Goal: Information Seeking & Learning: Learn about a topic

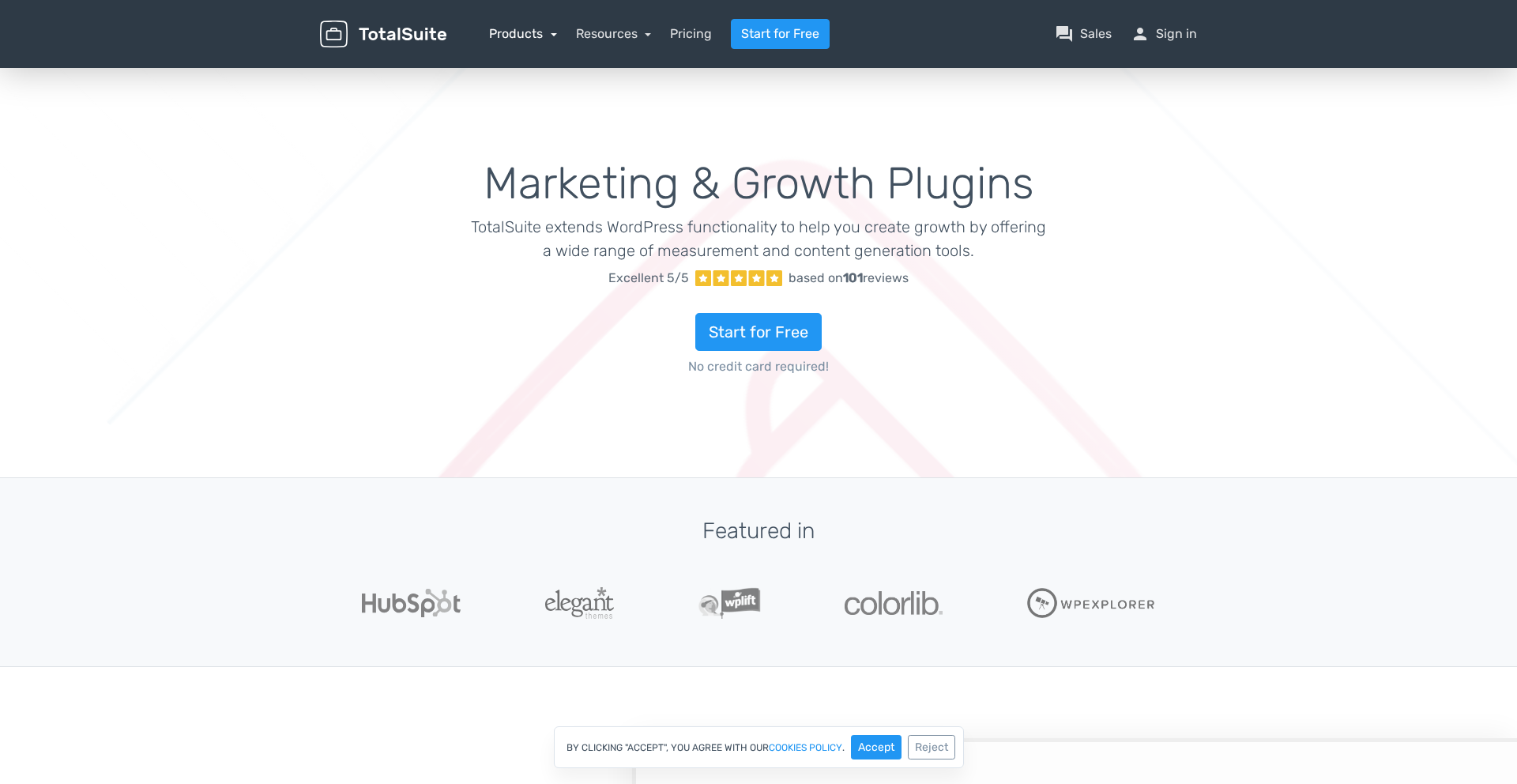
click at [540, 29] on link "Products" at bounding box center [523, 33] width 68 height 15
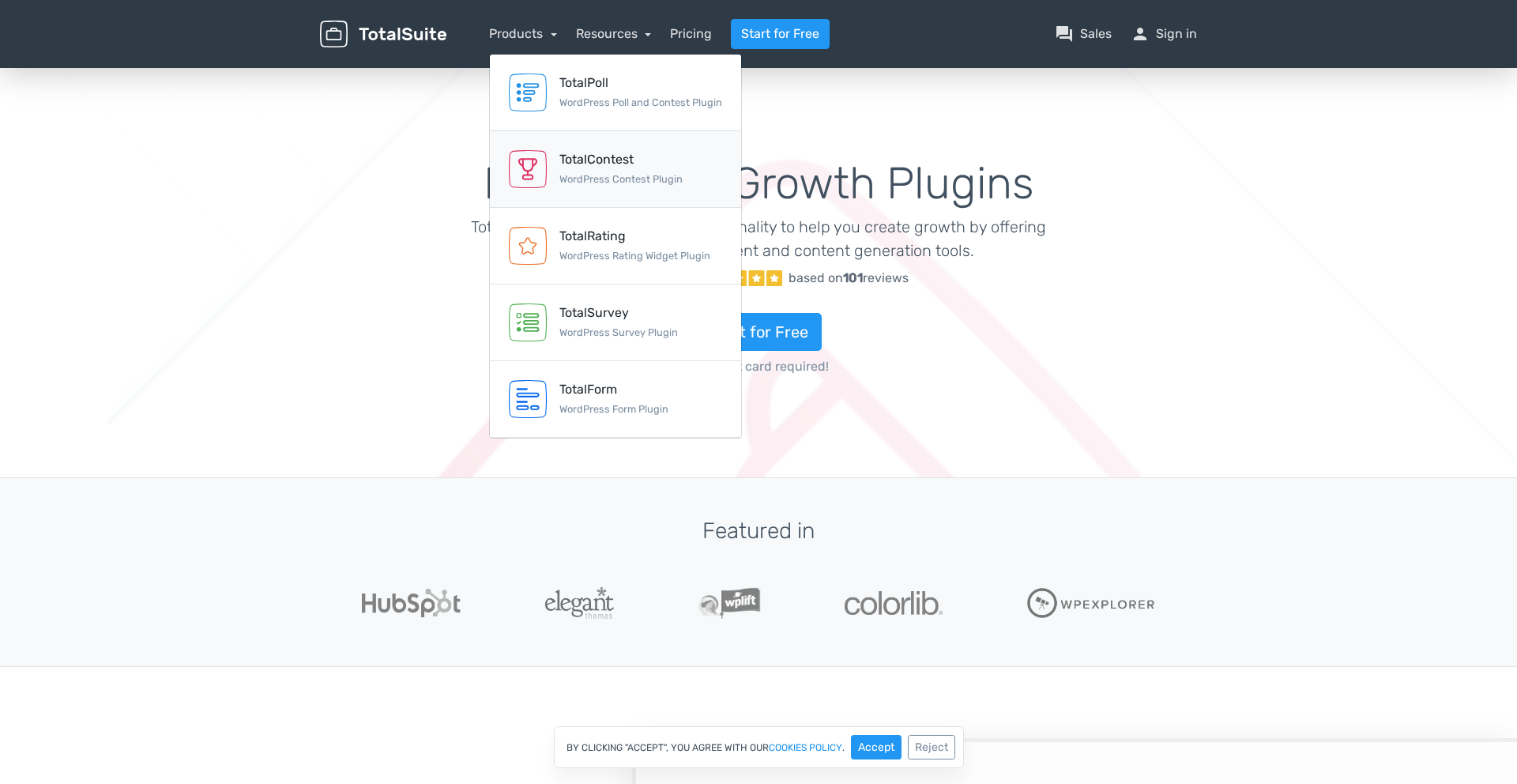
click at [633, 170] on div "TotalContest WordPress Contest Plugin" at bounding box center [622, 169] width 123 height 38
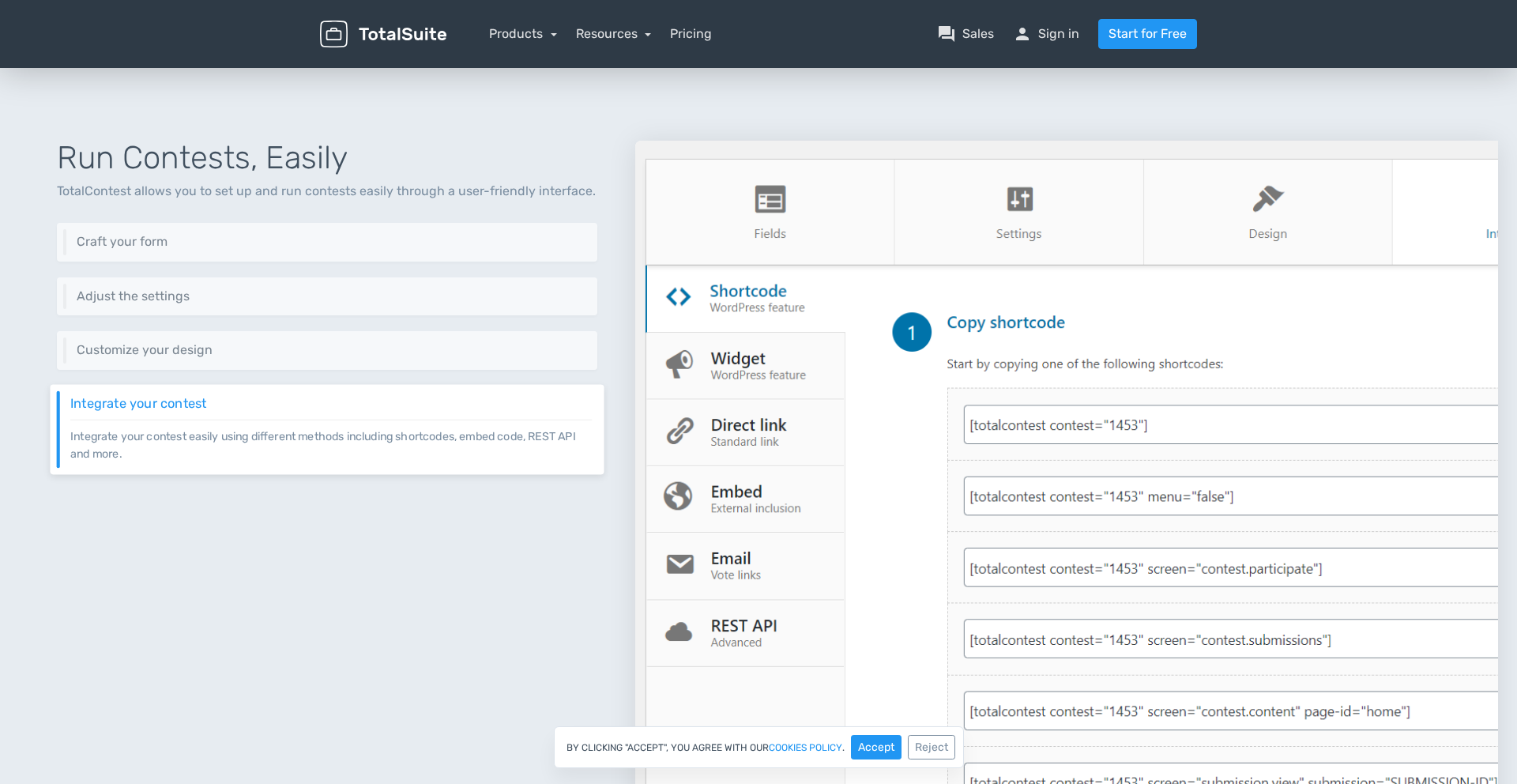
scroll to position [611, 0]
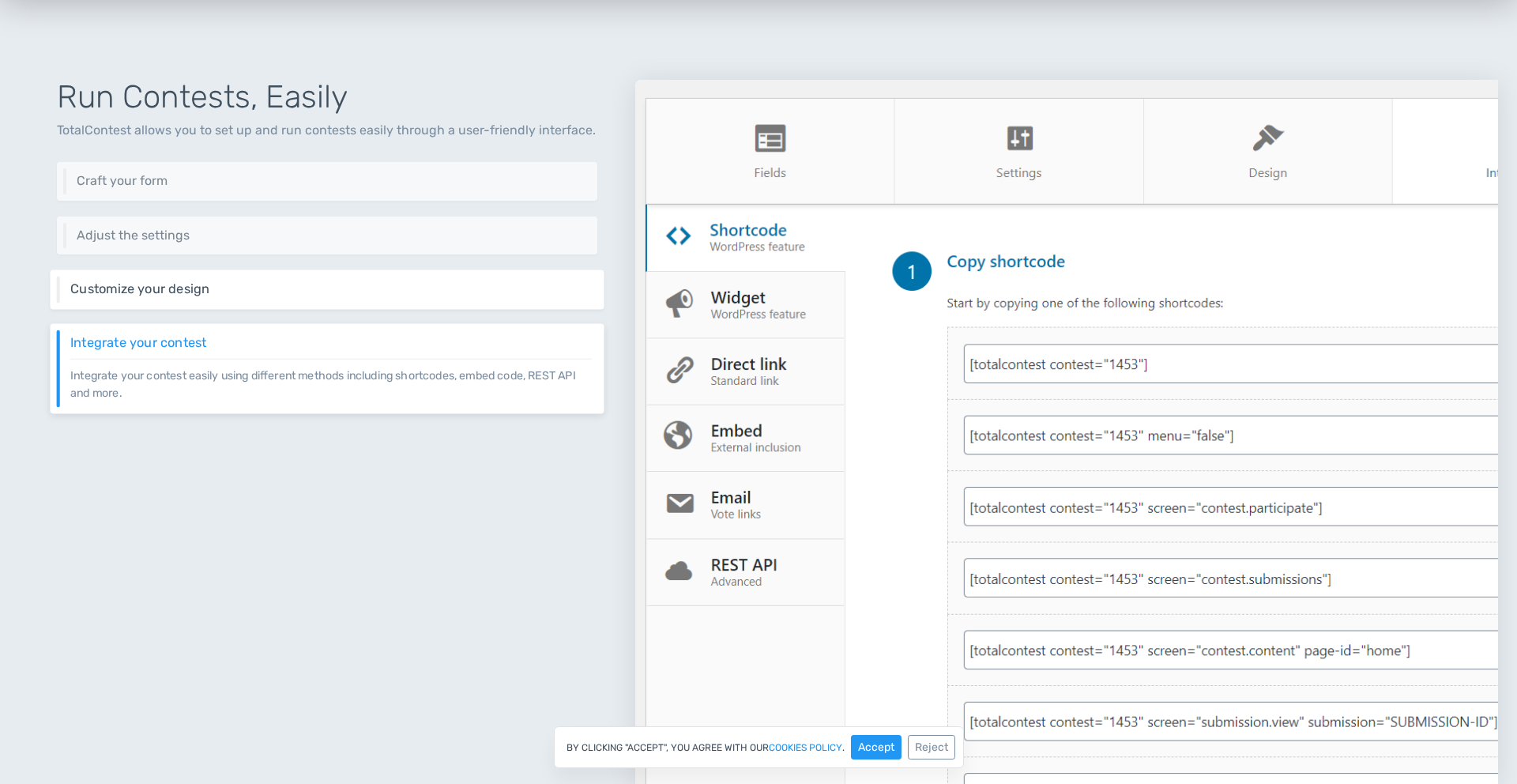
click at [261, 282] on h6 "Customize your design" at bounding box center [331, 289] width 521 height 14
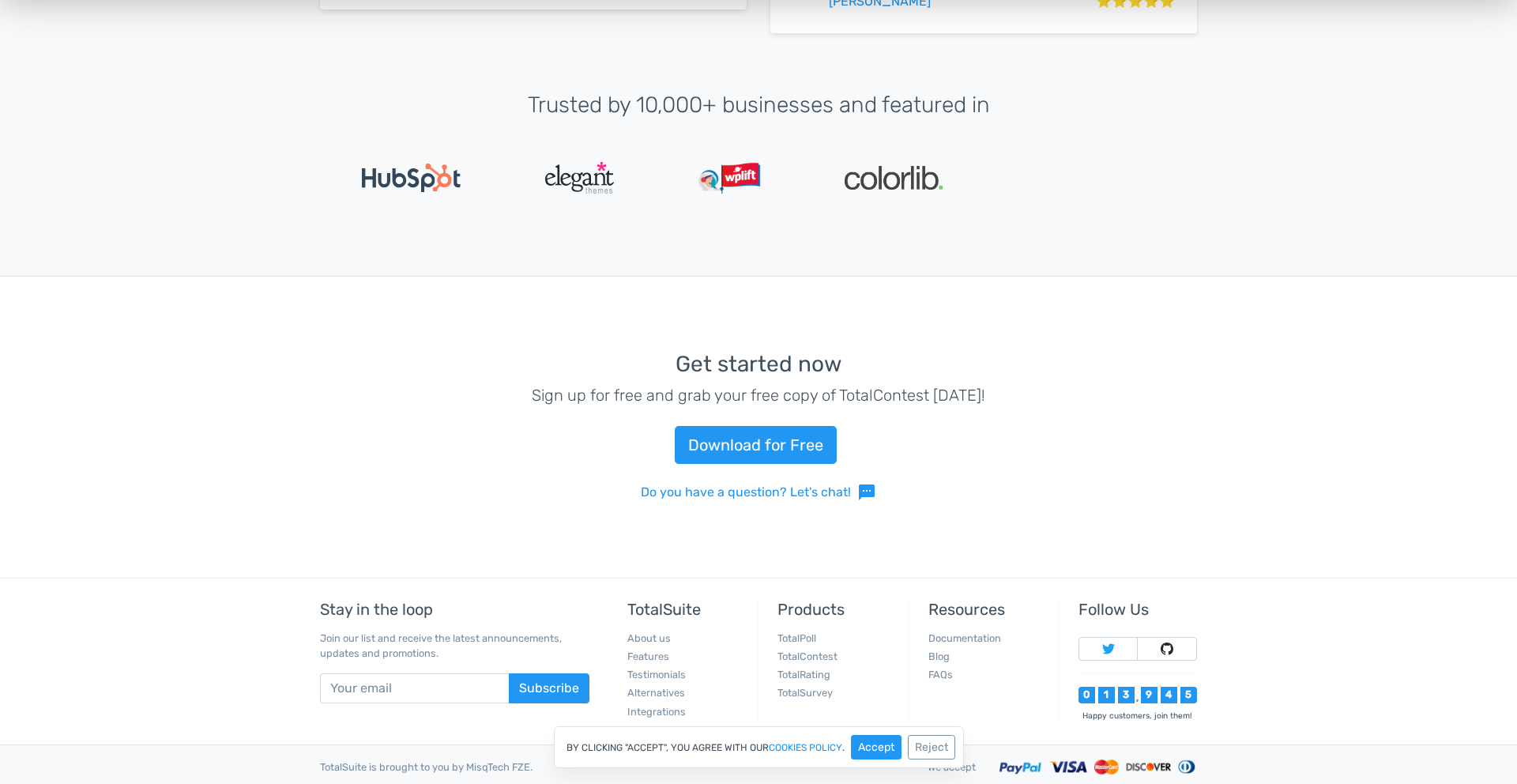
scroll to position [3496, 0]
